Goal: Task Accomplishment & Management: Use online tool/utility

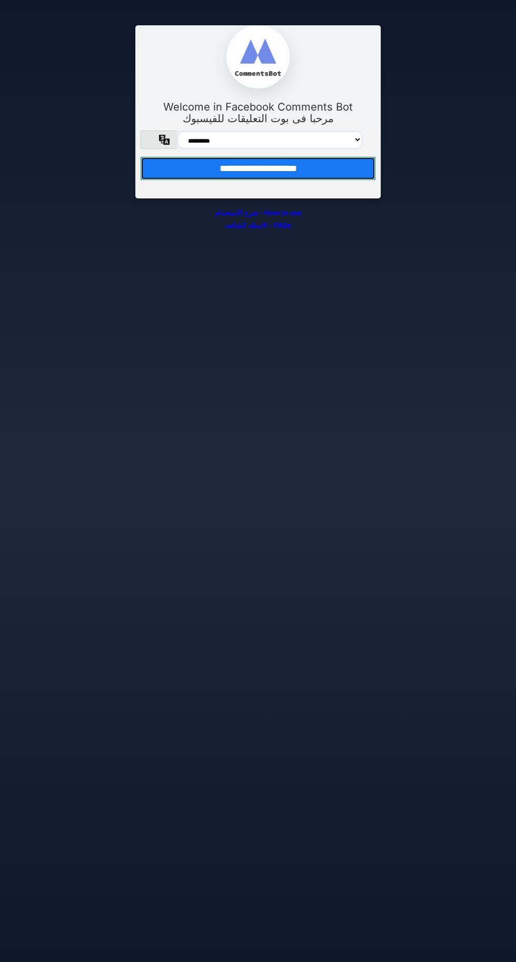
click at [174, 180] on input "**********" at bounding box center [257, 168] width 235 height 23
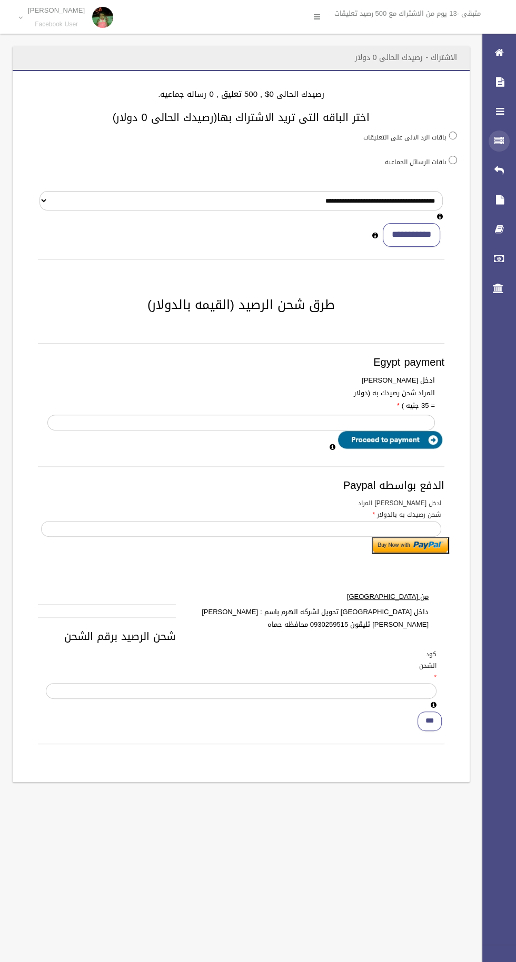
click at [498, 136] on icon at bounding box center [498, 140] width 9 height 21
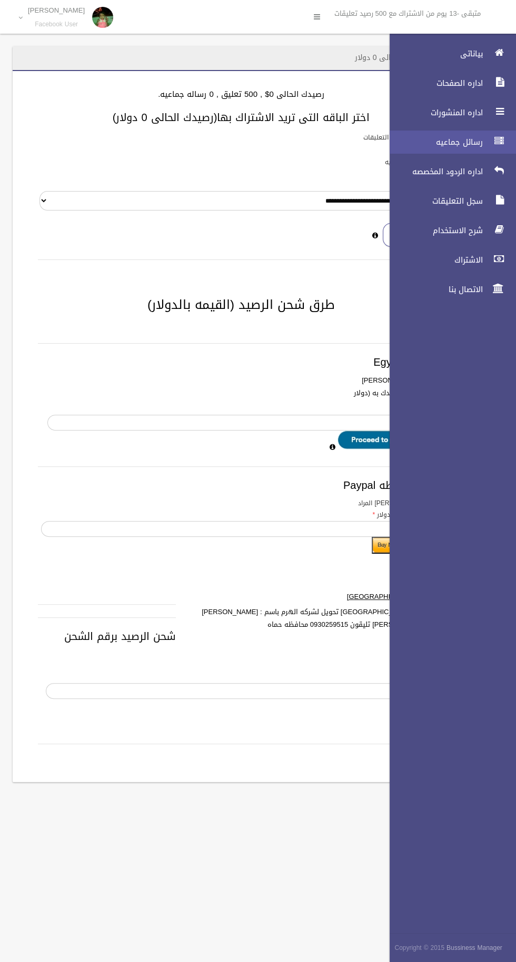
click at [418, 139] on span "رسائل جماعيه" at bounding box center [432, 142] width 105 height 11
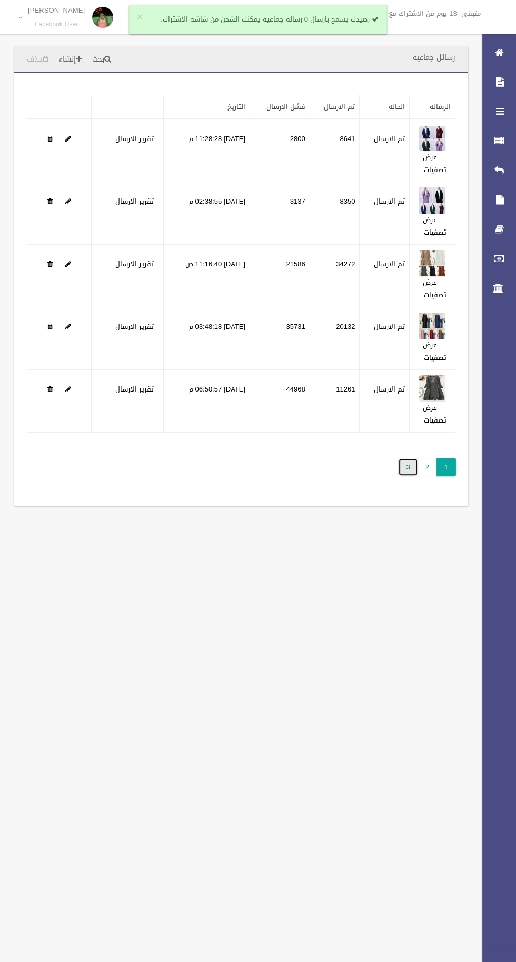
click at [400, 463] on link "3" at bounding box center [407, 467] width 19 height 18
